Goal: Complete application form

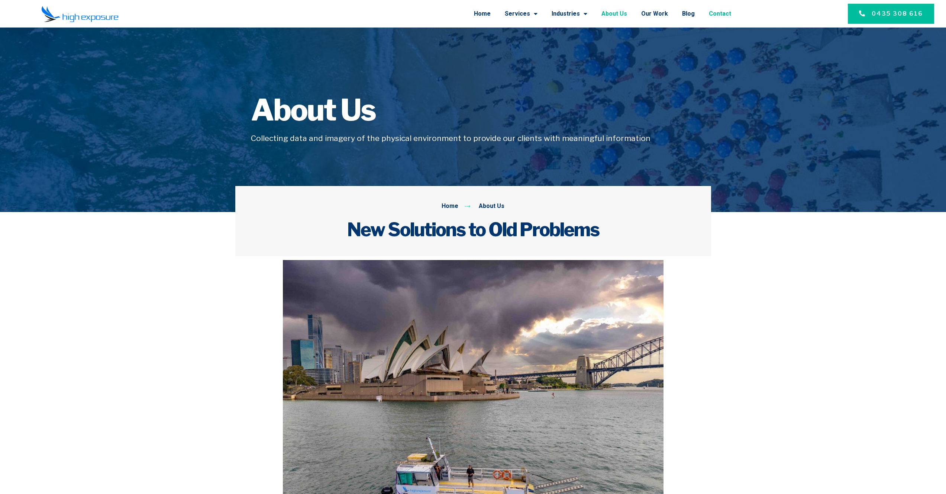
click at [719, 14] on link "Contact" at bounding box center [720, 13] width 22 height 19
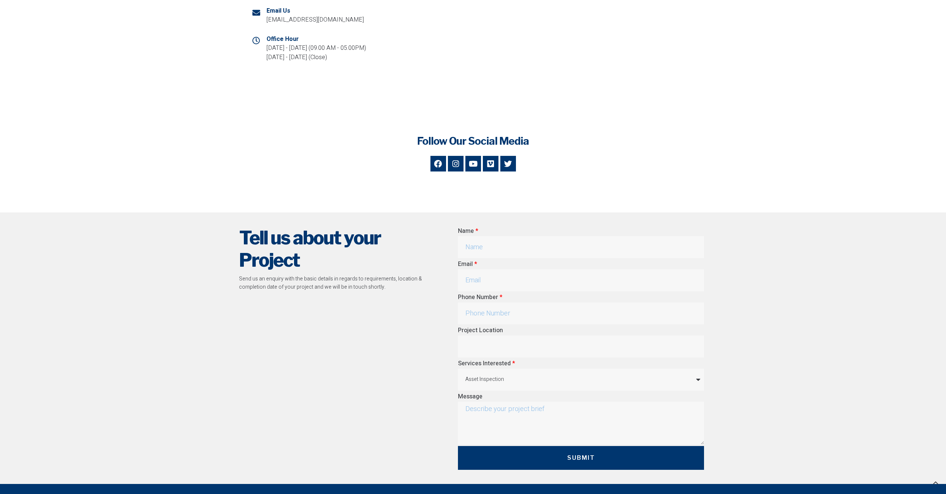
scroll to position [432, 0]
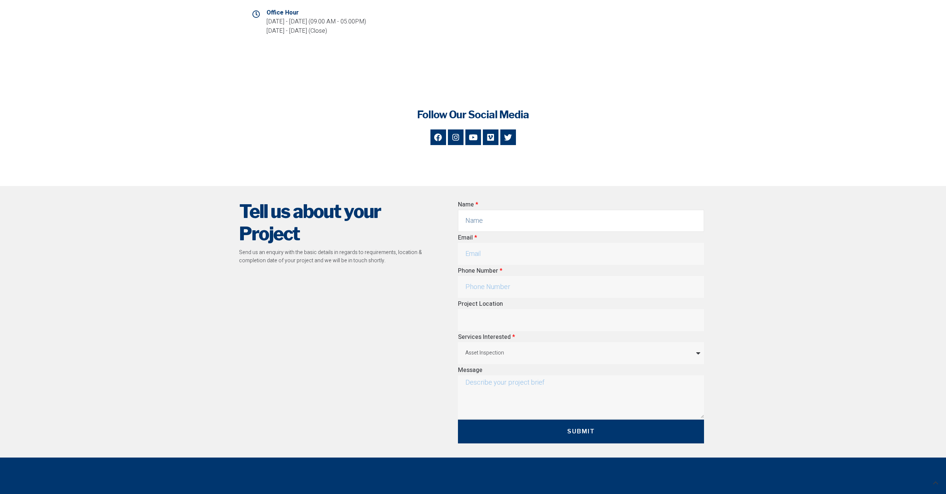
click at [483, 220] on input "Name" at bounding box center [581, 221] width 246 height 22
paste input "BrianesSes"
type input "BrianesSes"
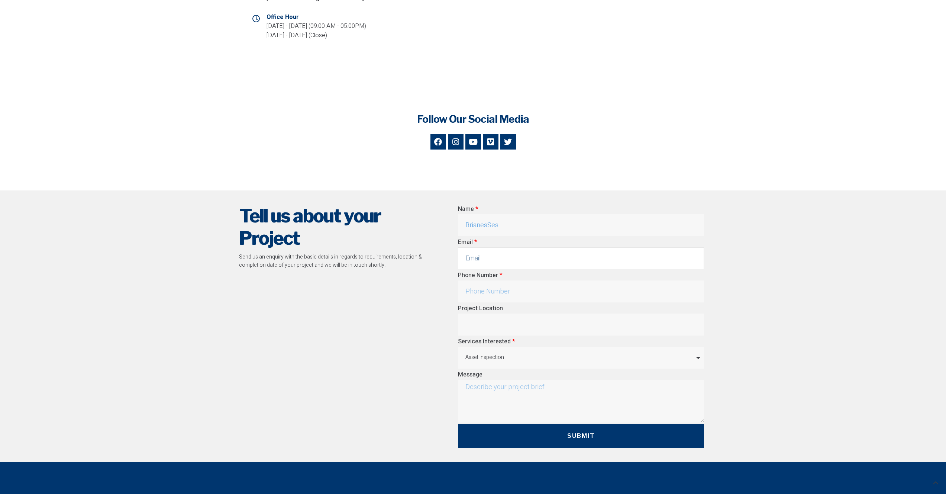
click at [488, 260] on input "Email" at bounding box center [581, 258] width 246 height 22
paste input "packsmax698@meta.ua"
type input "packsmax698@meta.ua"
click at [559, 292] on input "Phone Number" at bounding box center [581, 291] width 246 height 22
paste input "81934416849"
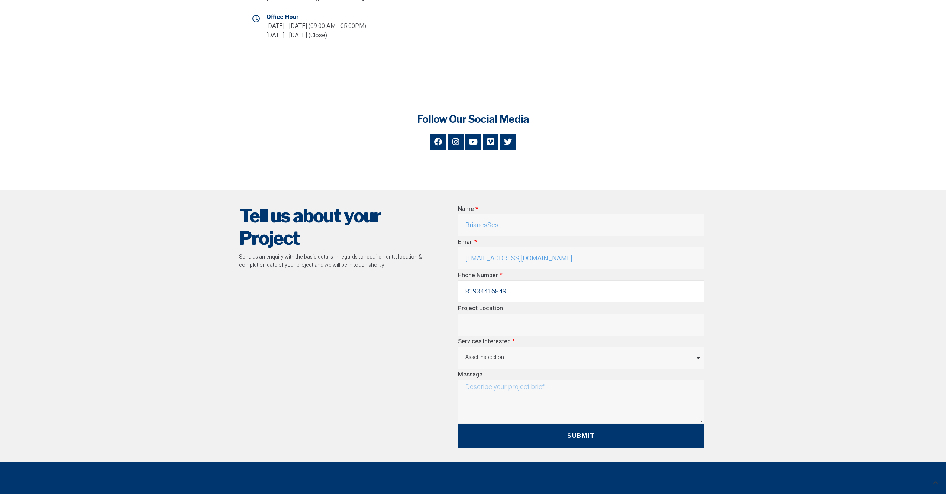
type input "81934416849"
click at [505, 325] on input "Project Location" at bounding box center [581, 324] width 246 height 22
paste input "Gibraltar"
type input "Gibraltar"
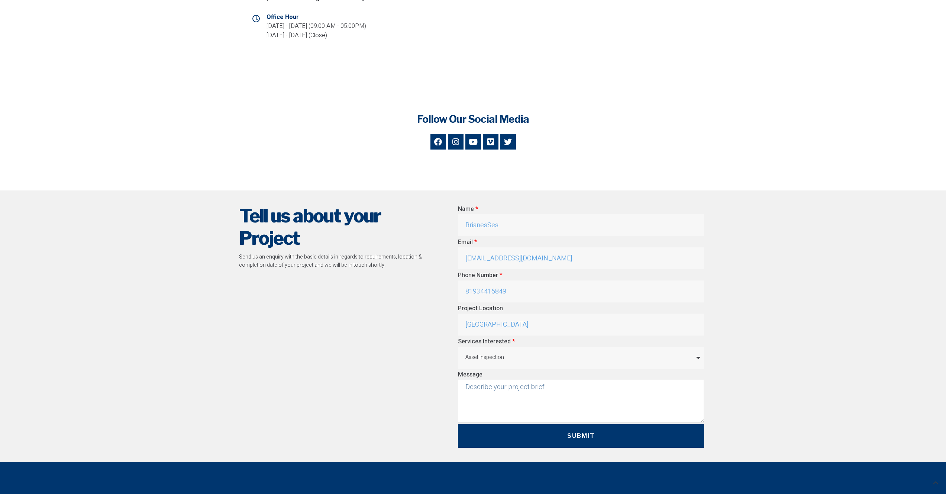
click at [524, 390] on textarea "Message" at bounding box center [581, 400] width 246 height 43
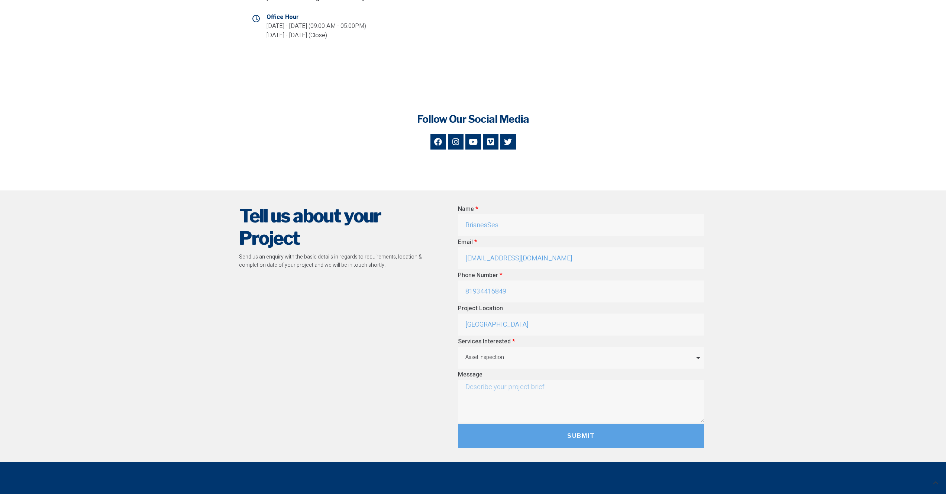
click at [597, 436] on span "Submit" at bounding box center [581, 435] width 216 height 9
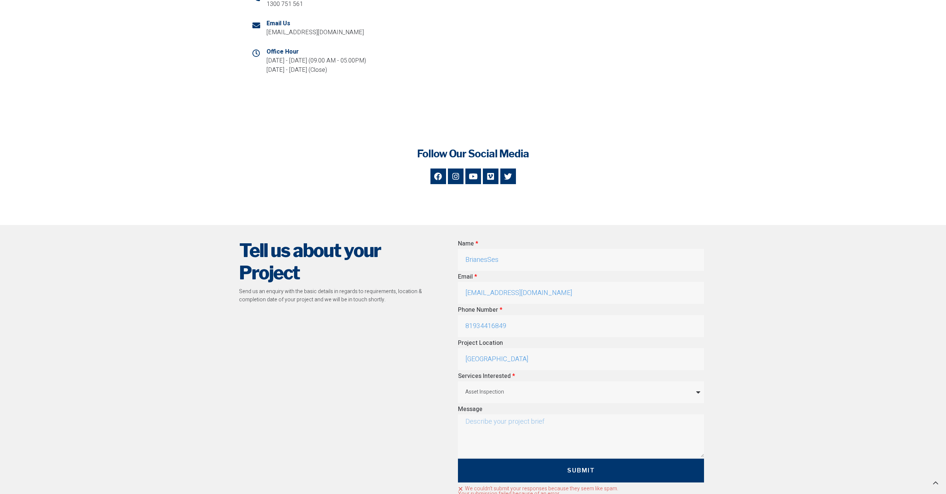
scroll to position [430, 0]
